Goal: Navigation & Orientation: Find specific page/section

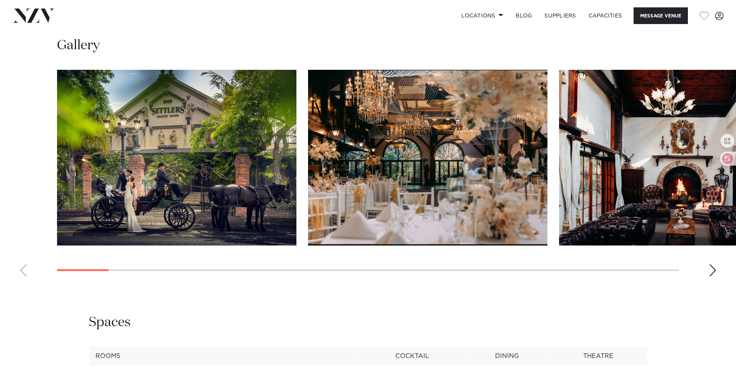
scroll to position [815, 0]
click at [715, 271] on div "Next slide" at bounding box center [713, 270] width 8 height 12
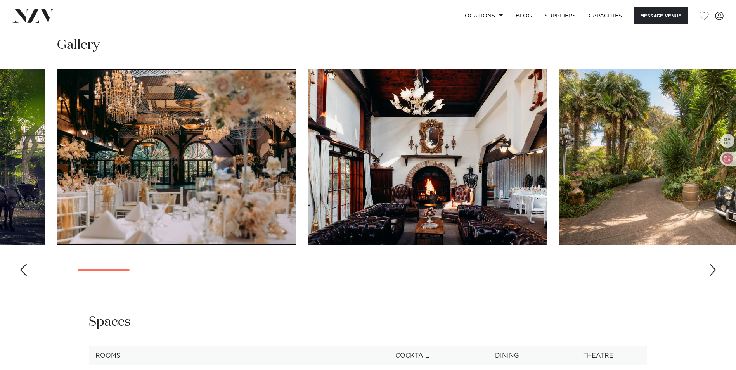
click at [715, 271] on div "Next slide" at bounding box center [713, 270] width 8 height 12
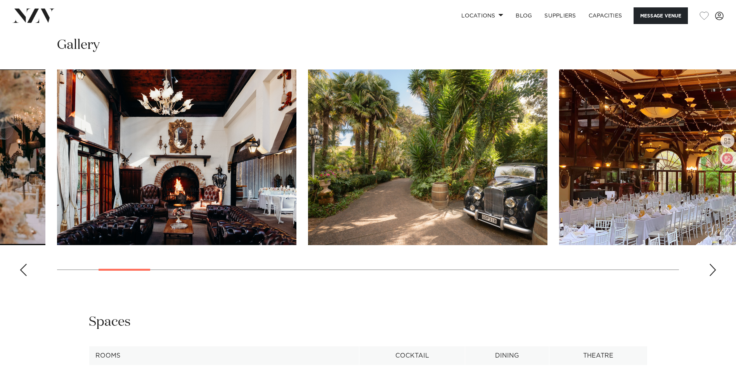
click at [715, 271] on div "Next slide" at bounding box center [713, 270] width 8 height 12
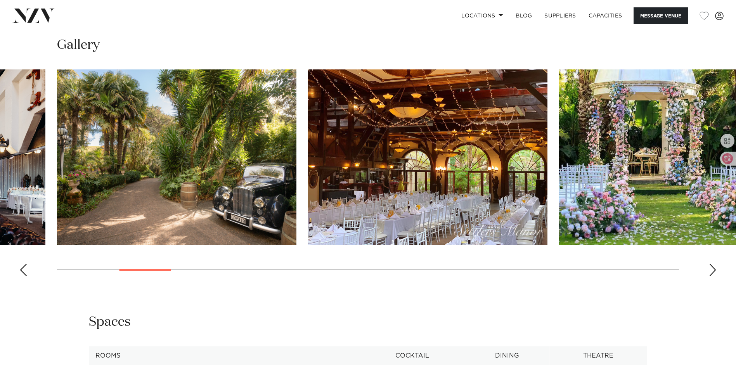
click at [715, 271] on div "Next slide" at bounding box center [713, 270] width 8 height 12
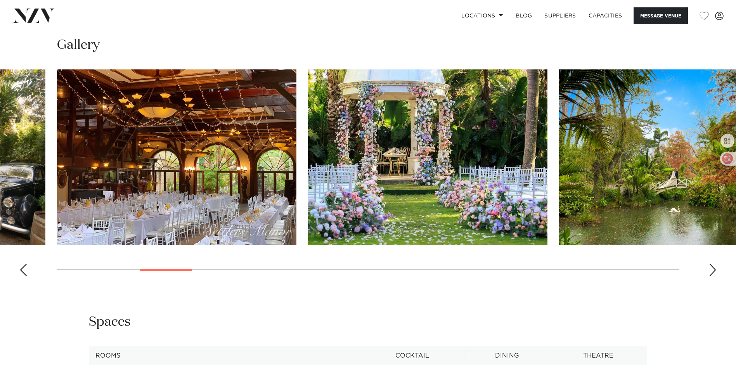
click at [715, 271] on div "Next slide" at bounding box center [713, 270] width 8 height 12
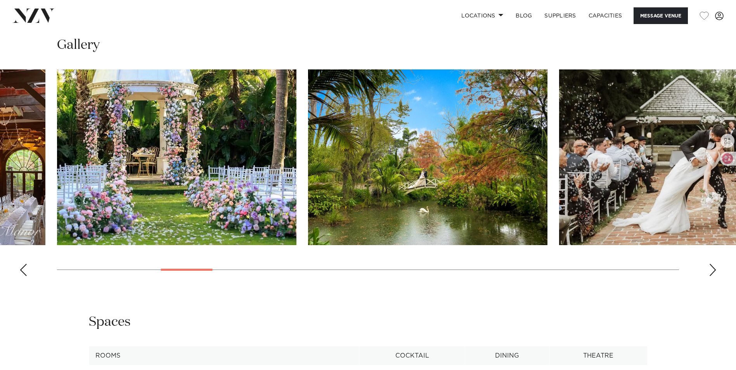
click at [715, 271] on div "Next slide" at bounding box center [713, 270] width 8 height 12
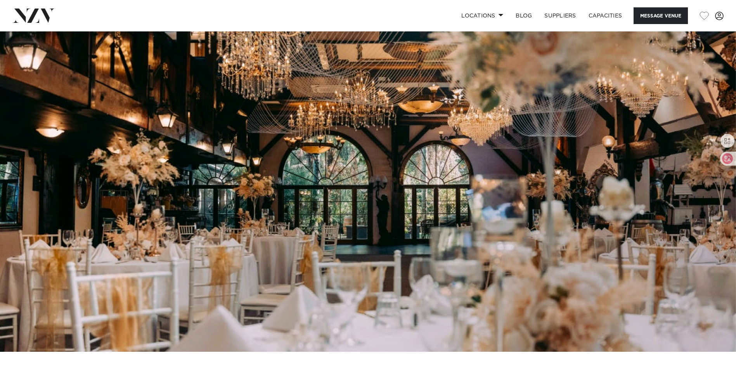
scroll to position [0, 0]
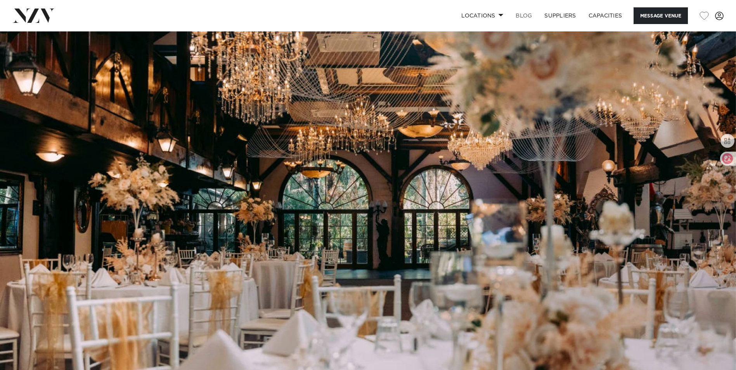
click at [525, 19] on link "BLOG" at bounding box center [524, 15] width 29 height 17
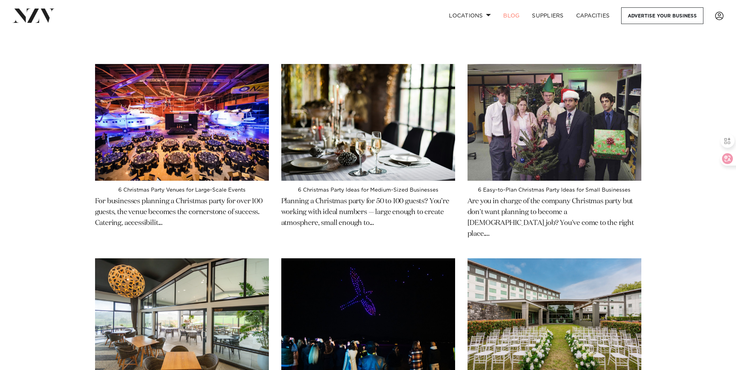
scroll to position [78, 0]
